Goal: Task Accomplishment & Management: Manage account settings

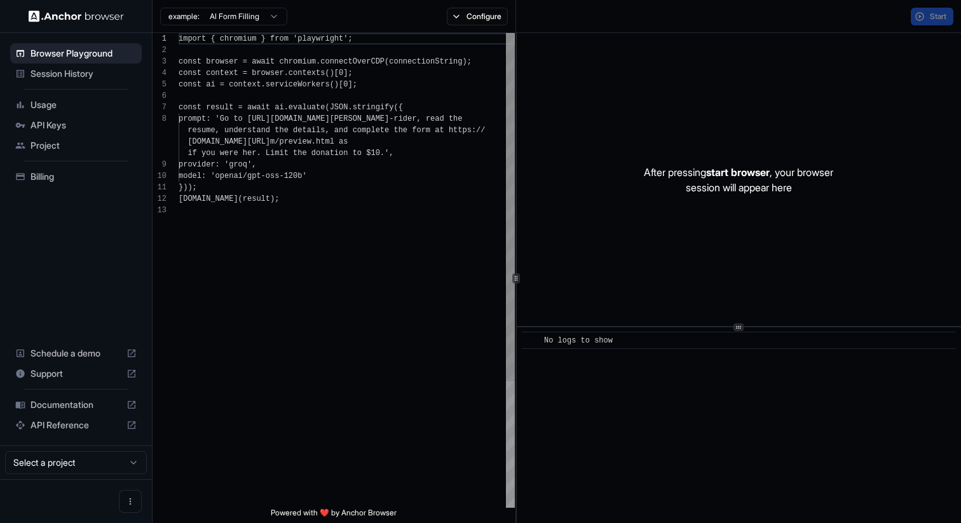
scroll to position [80, 0]
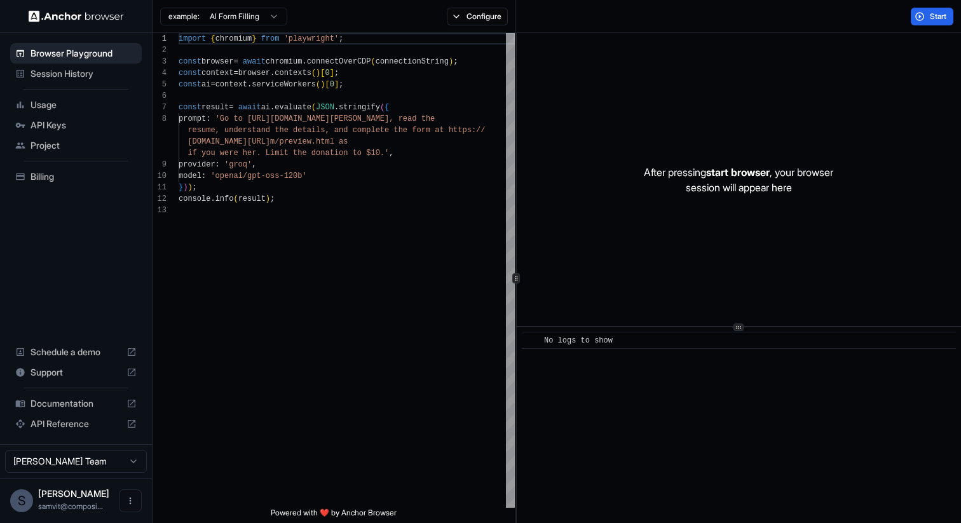
click at [65, 111] on div "Usage" at bounding box center [76, 105] width 132 height 20
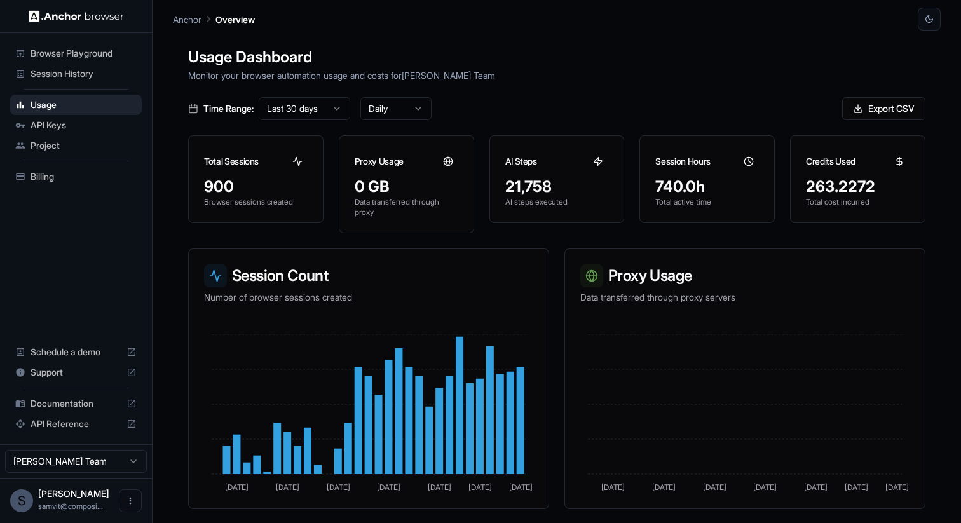
click at [69, 131] on span "API Keys" at bounding box center [84, 125] width 106 height 13
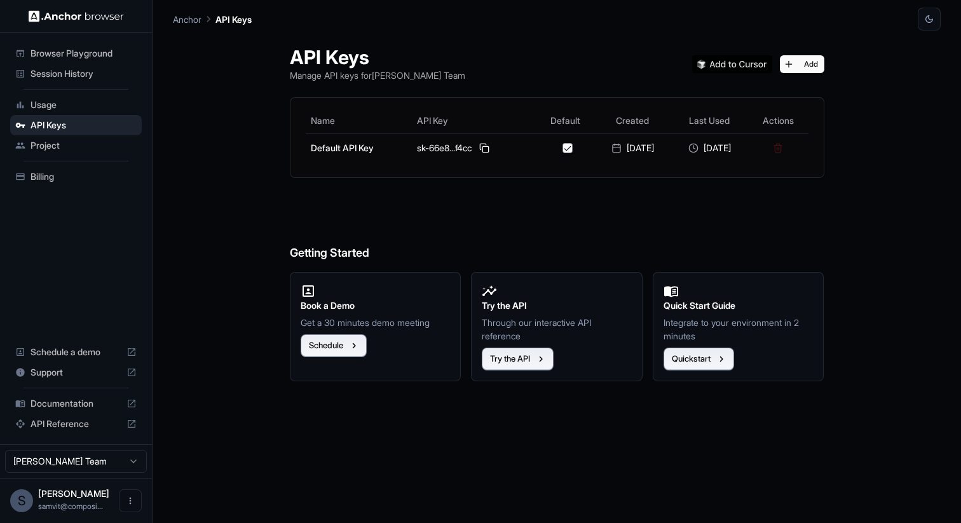
click at [69, 140] on span "Project" at bounding box center [84, 145] width 106 height 13
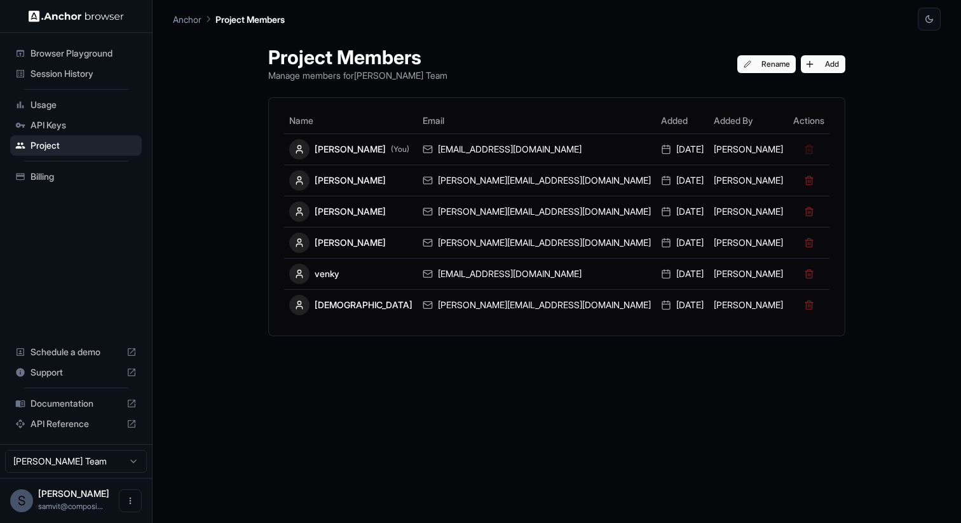
click at [67, 173] on span "Billing" at bounding box center [84, 176] width 106 height 13
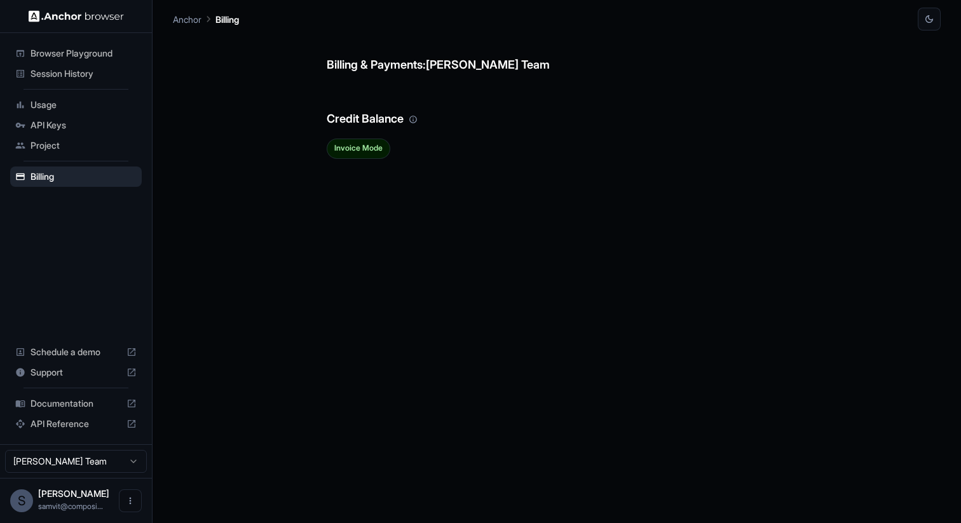
click at [370, 152] on span "Invoice Mode" at bounding box center [358, 148] width 62 height 9
click at [128, 137] on div "Project" at bounding box center [76, 145] width 132 height 20
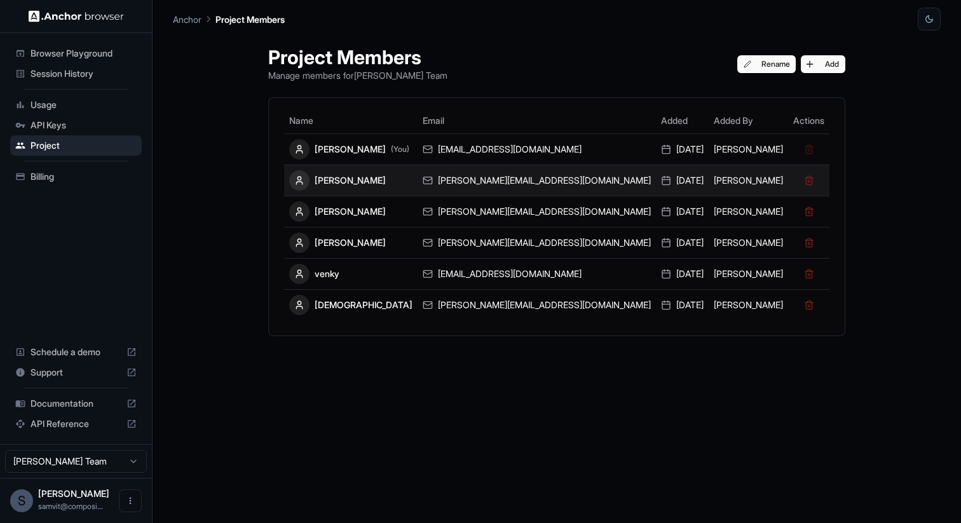
click at [550, 180] on div "[PERSON_NAME][EMAIL_ADDRESS][DOMAIN_NAME]" at bounding box center [537, 180] width 228 height 13
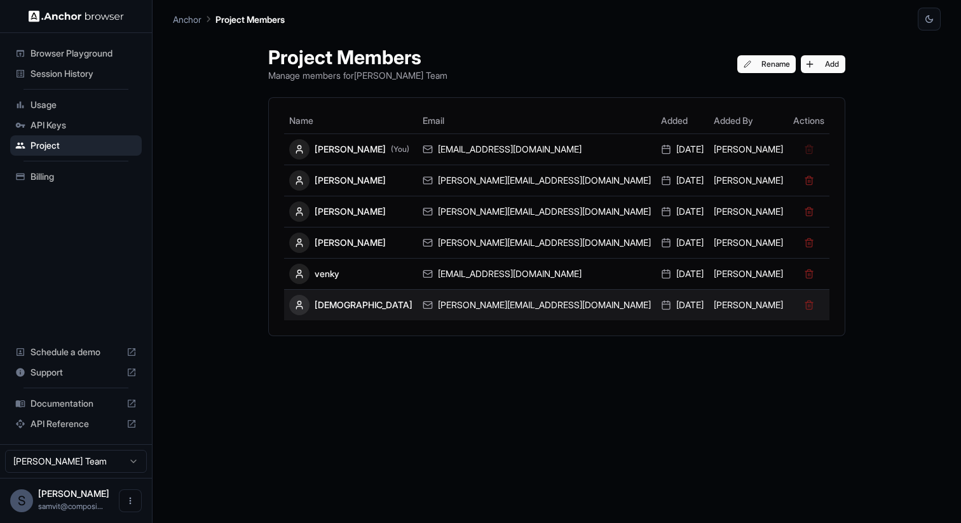
click at [496, 301] on div "[PERSON_NAME][EMAIL_ADDRESS][DOMAIN_NAME]" at bounding box center [537, 305] width 228 height 13
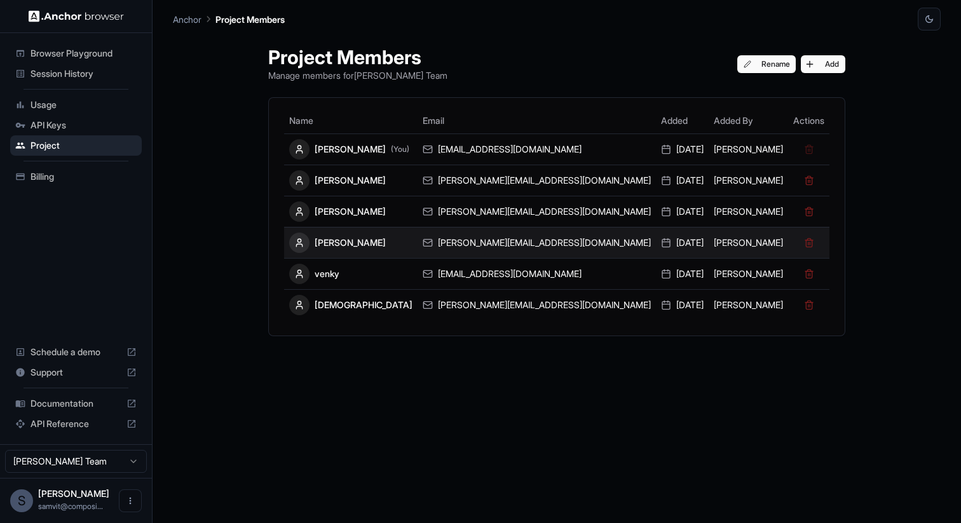
click at [512, 255] on td "[PERSON_NAME][EMAIL_ADDRESS][DOMAIN_NAME]" at bounding box center [537, 242] width 238 height 31
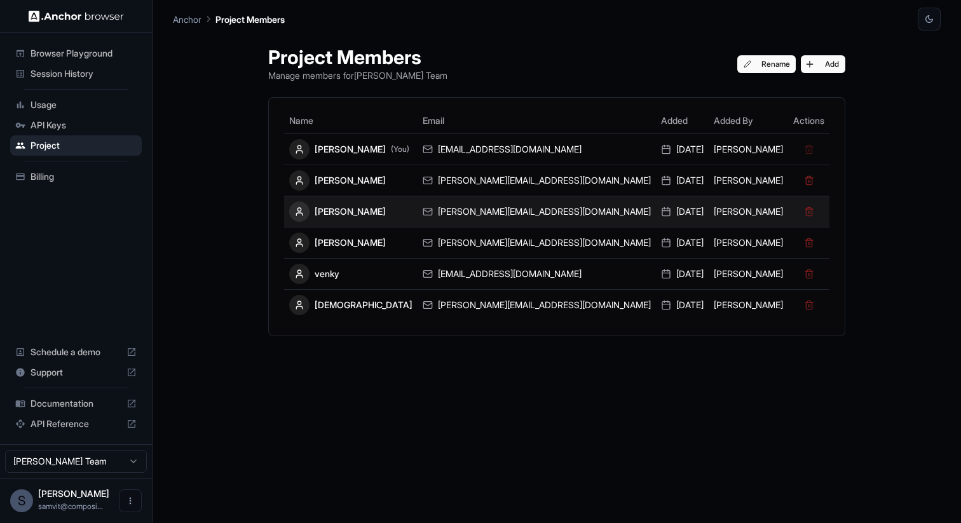
click at [512, 207] on div "[PERSON_NAME][EMAIL_ADDRESS][DOMAIN_NAME]" at bounding box center [537, 211] width 228 height 13
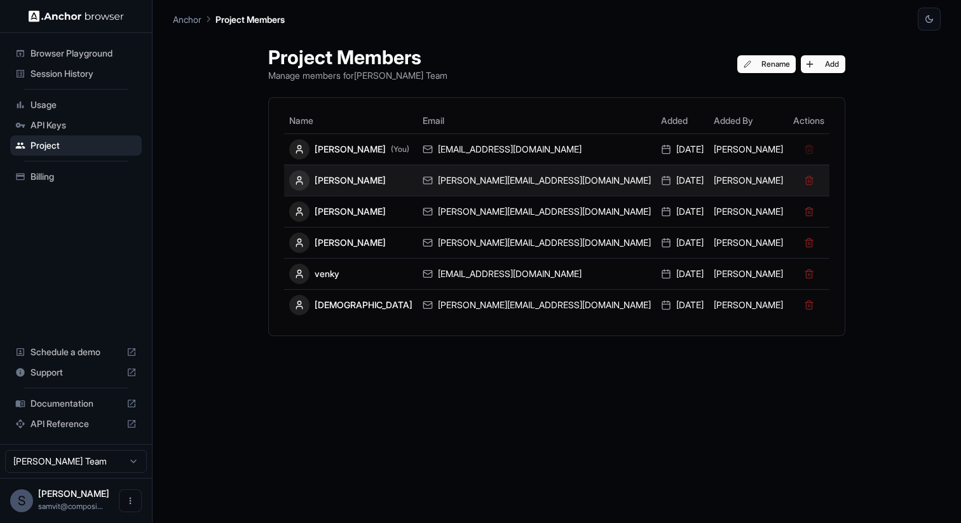
click at [515, 193] on td "[PERSON_NAME][EMAIL_ADDRESS][DOMAIN_NAME]" at bounding box center [537, 180] width 238 height 31
click at [470, 189] on td "[PERSON_NAME][EMAIL_ADDRESS][DOMAIN_NAME]" at bounding box center [537, 180] width 238 height 31
click at [418, 179] on td "[PERSON_NAME]" at bounding box center [350, 180] width 133 height 31
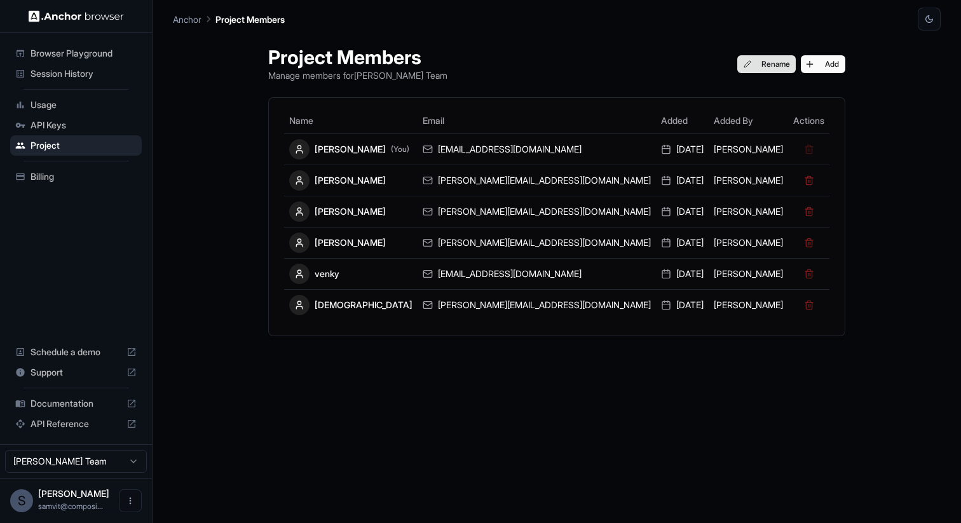
click at [737, 64] on button "Rename" at bounding box center [766, 64] width 59 height 18
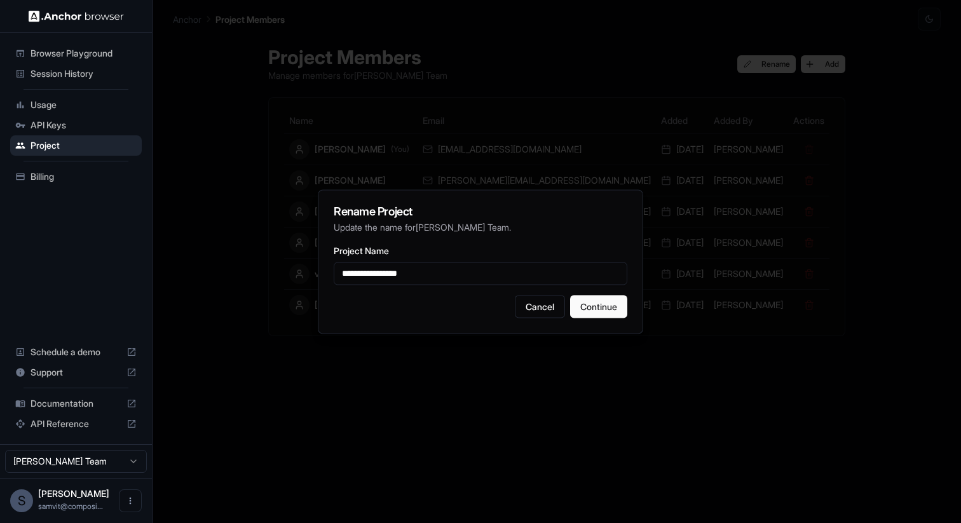
click at [653, 74] on div at bounding box center [480, 261] width 961 height 523
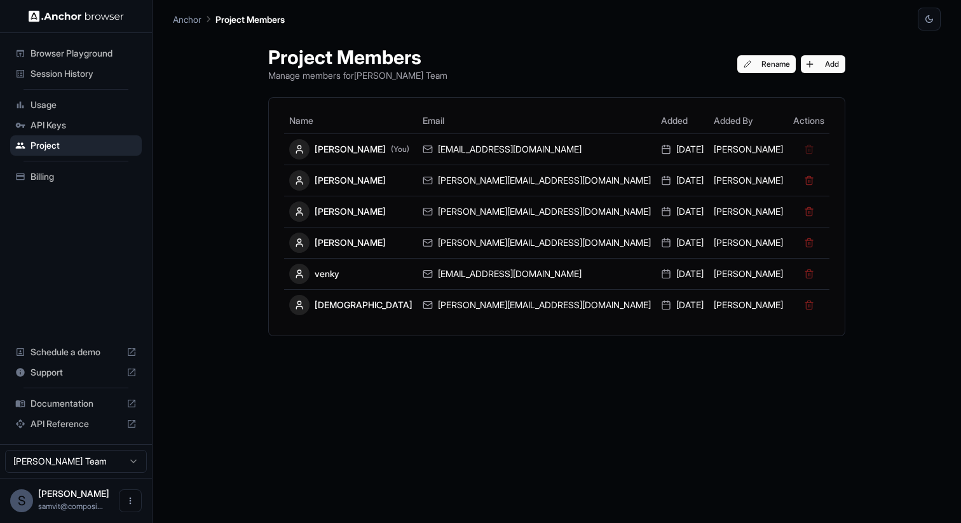
click at [666, 64] on div "Project Members Manage members for [PERSON_NAME] Team Rename Add" at bounding box center [556, 64] width 577 height 36
click at [737, 64] on button "Rename" at bounding box center [766, 64] width 59 height 18
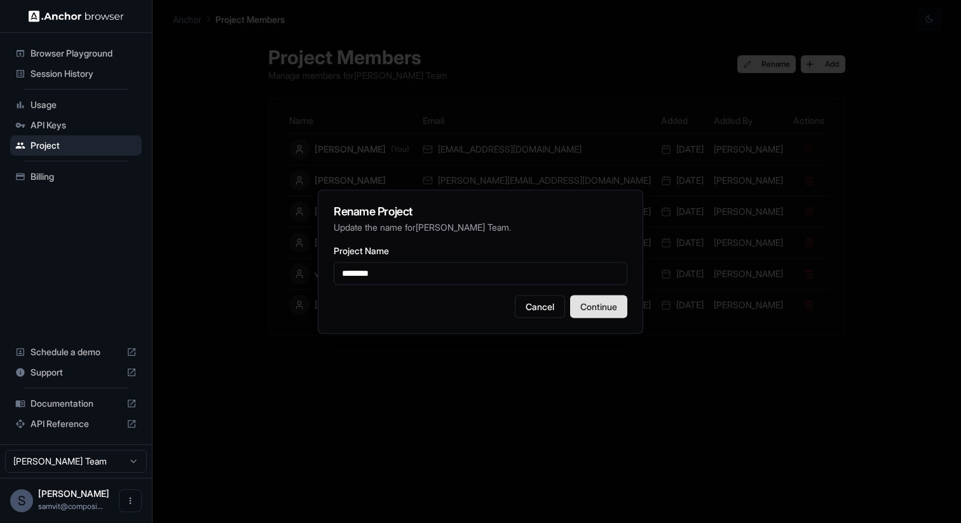
type input "********"
click at [599, 299] on button "Continue" at bounding box center [598, 306] width 57 height 23
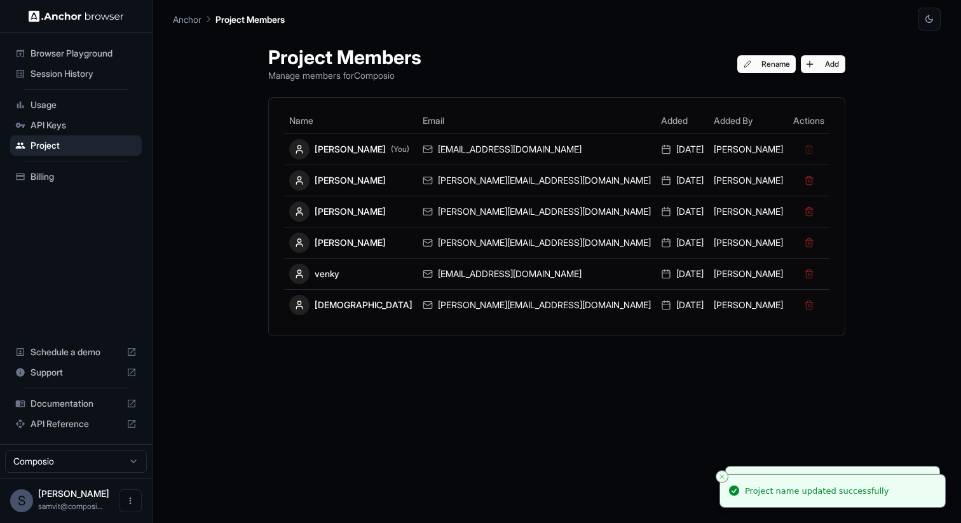
click at [73, 183] on div "Billing" at bounding box center [76, 176] width 132 height 20
